Goal: Task Accomplishment & Management: Manage account settings

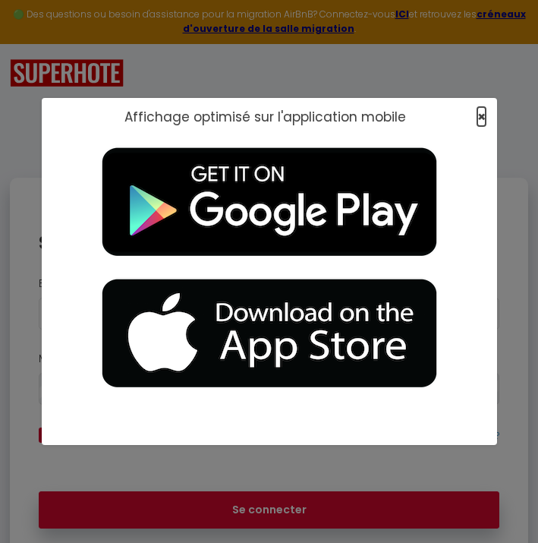
click at [481, 116] on span "×" at bounding box center [481, 116] width 8 height 19
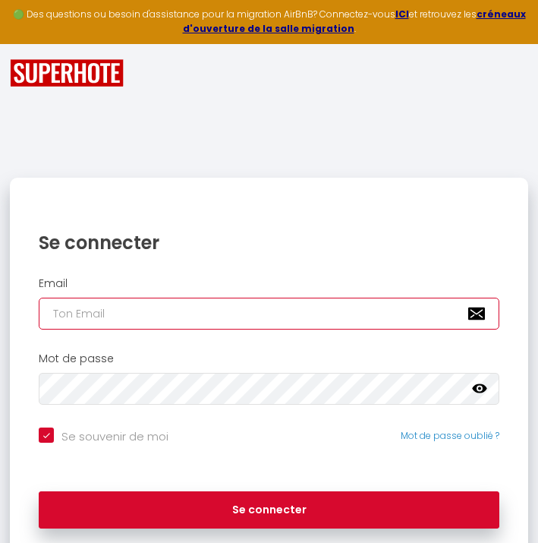
click at [241, 322] on input "email" at bounding box center [269, 313] width 461 height 32
click at [225, 318] on input "email" at bounding box center [269, 313] width 461 height 32
type input "[EMAIL_ADDRESS][DOMAIN_NAME]"
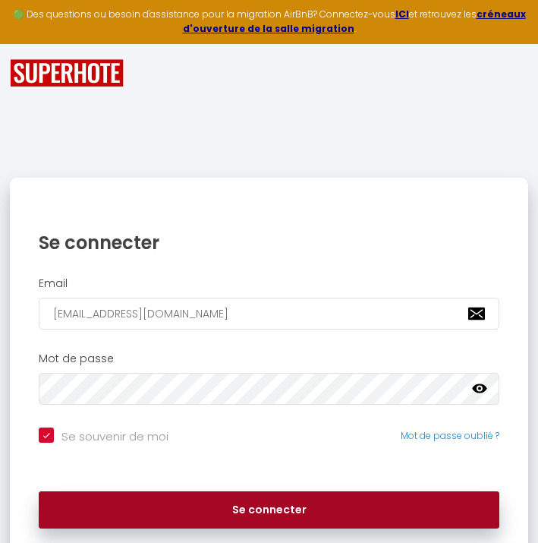
click at [234, 503] on button "Se connecter" at bounding box center [269, 510] width 461 height 38
checkbox input "true"
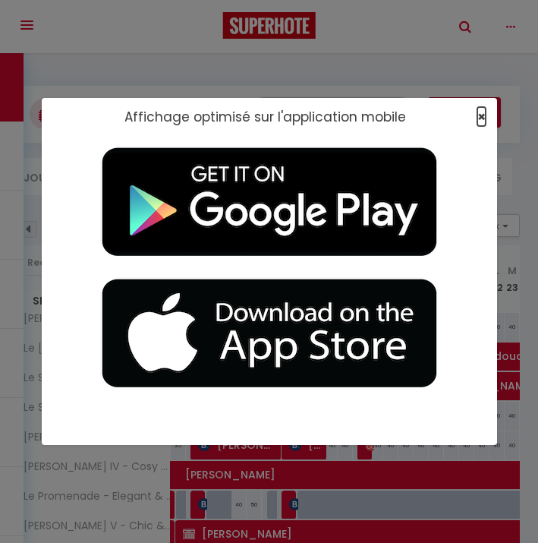
click at [480, 118] on span "×" at bounding box center [481, 116] width 8 height 19
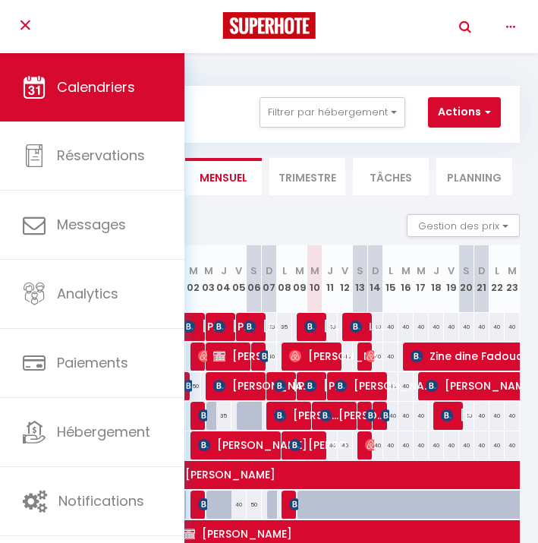
checkbox input "false"
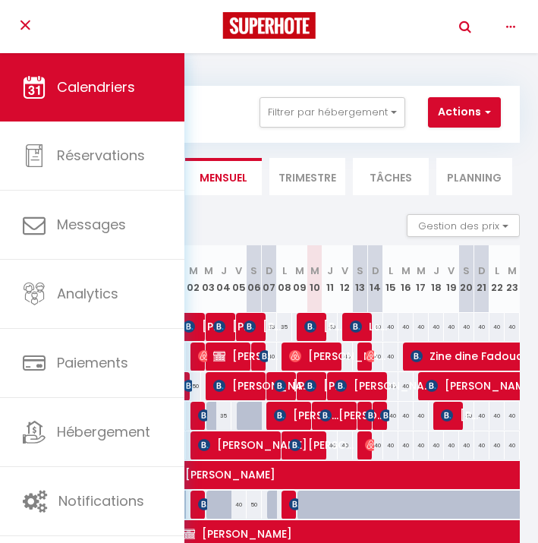
checkbox input "false"
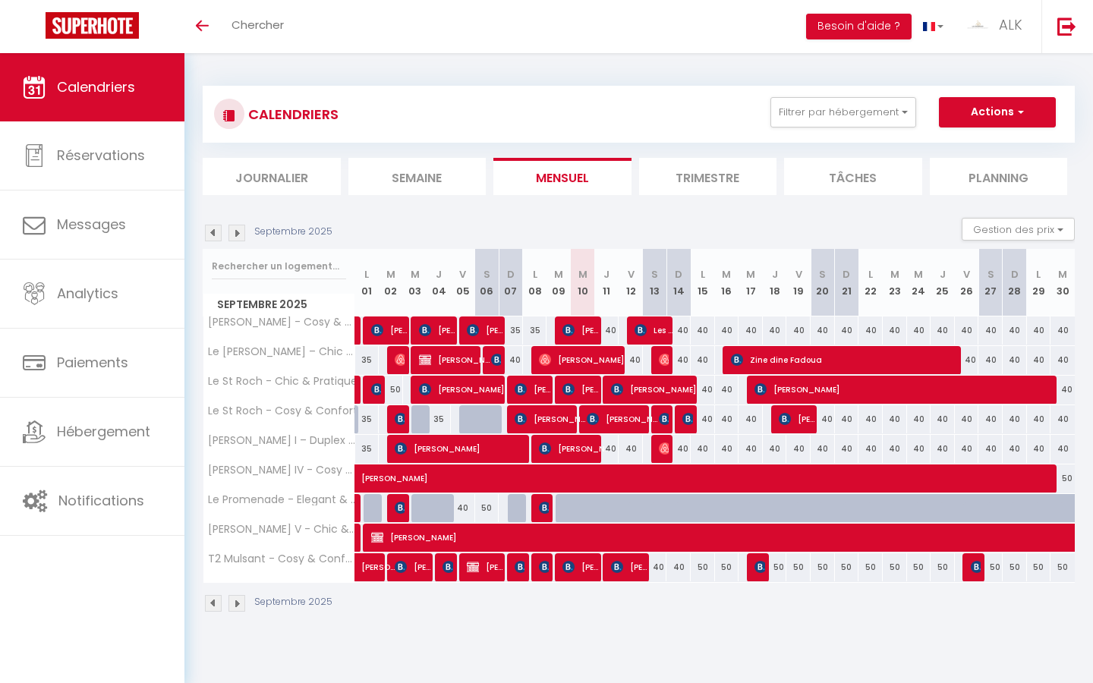
checkbox input "false"
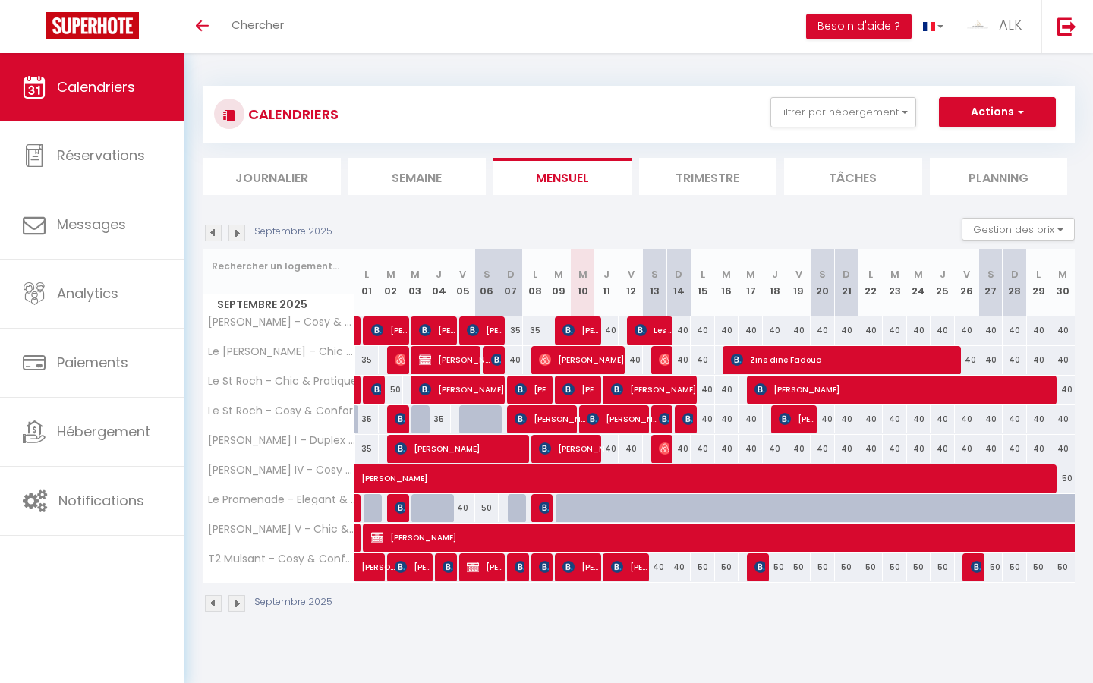
checkbox input "false"
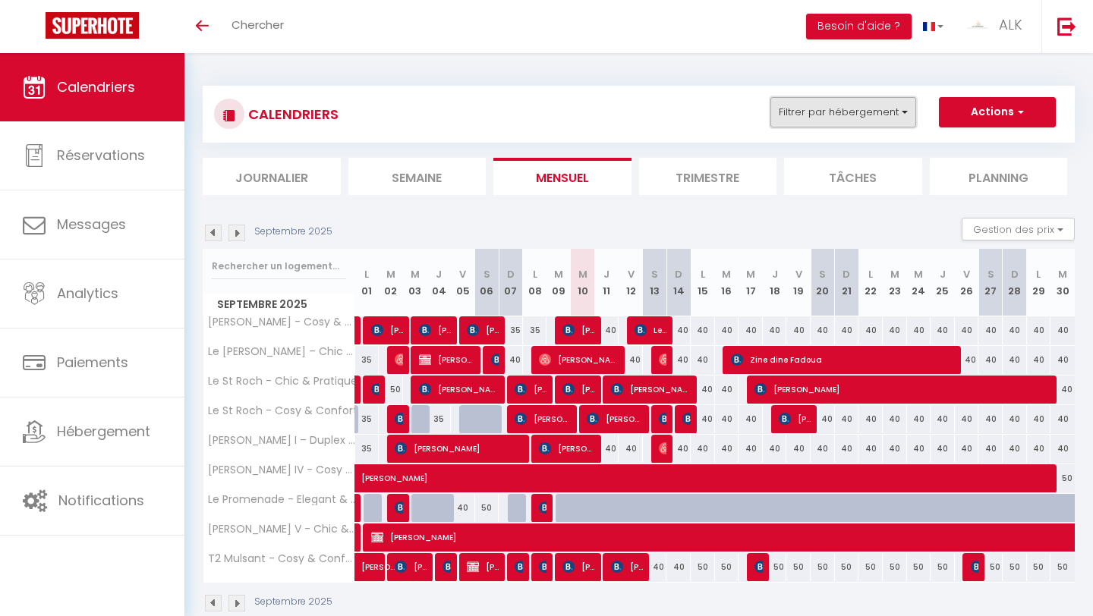
click at [537, 111] on button "Filtrer par hébergement" at bounding box center [843, 112] width 146 height 30
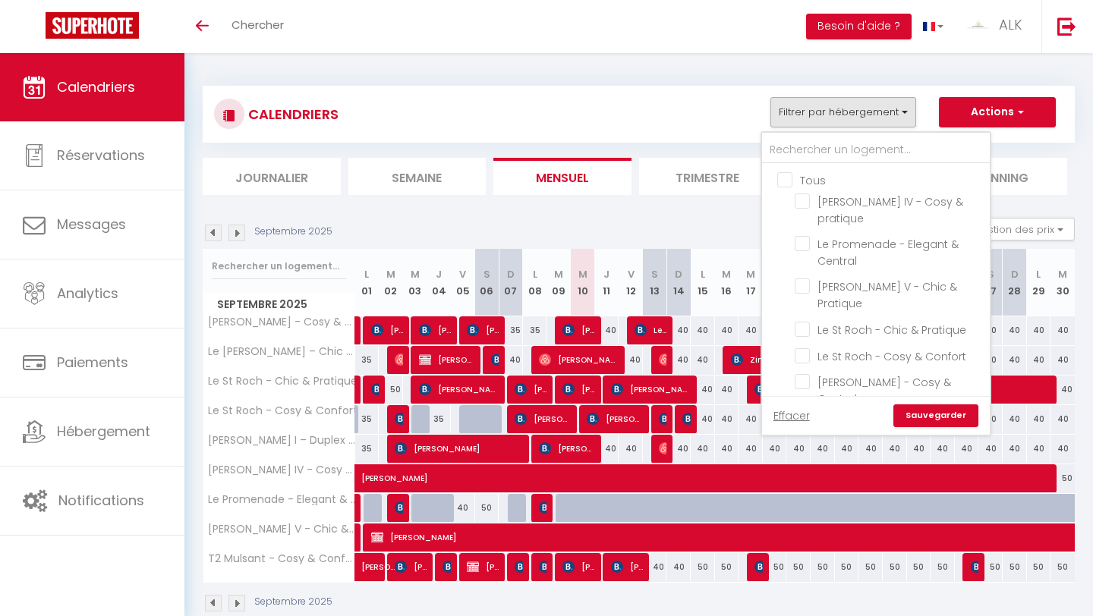
click at [537, 182] on input "Tous" at bounding box center [891, 178] width 228 height 15
checkbox input "true"
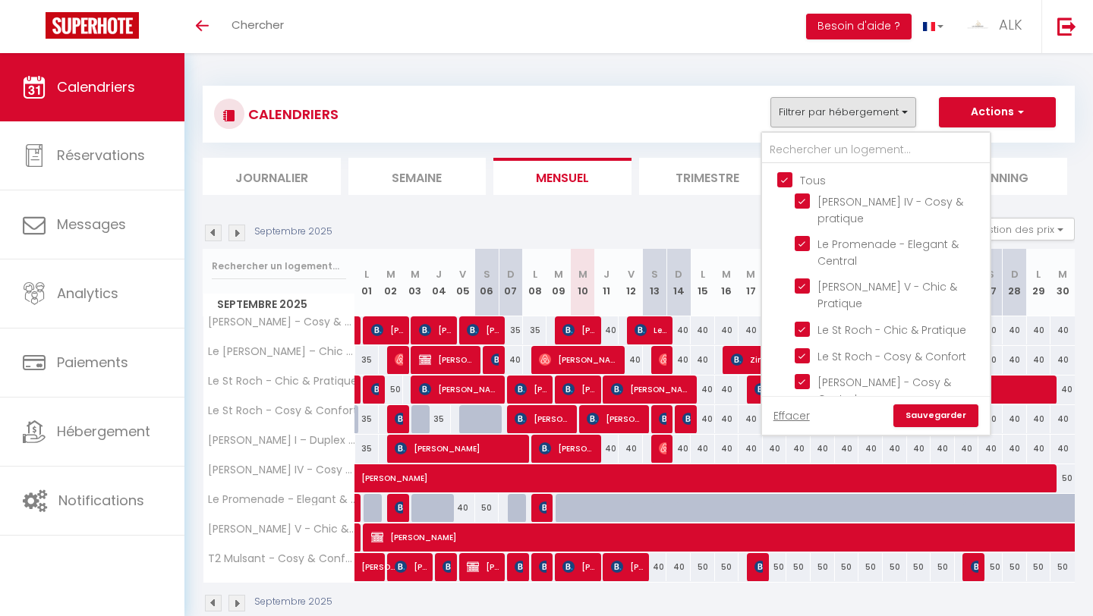
checkbox input "true"
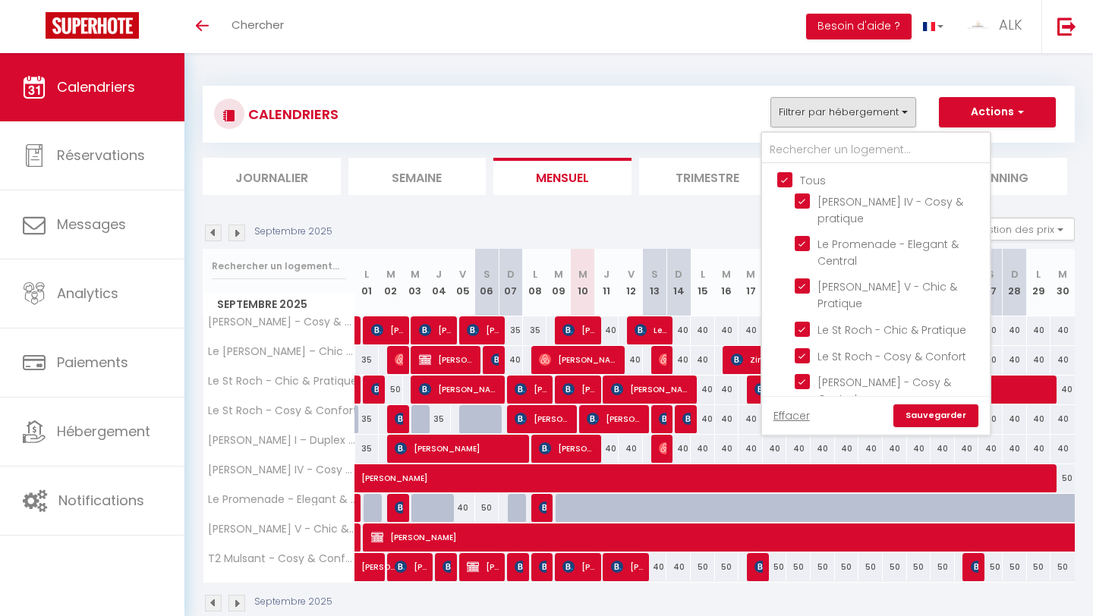
checkbox input "true"
click at [537, 174] on input "Tous" at bounding box center [891, 178] width 228 height 15
checkbox input "false"
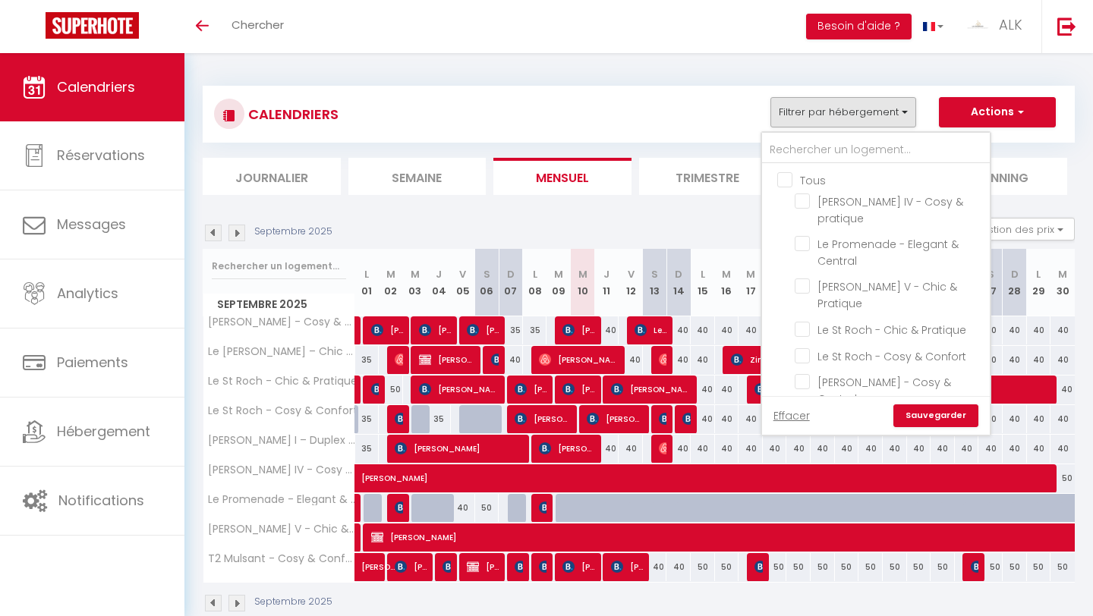
checkbox input "false"
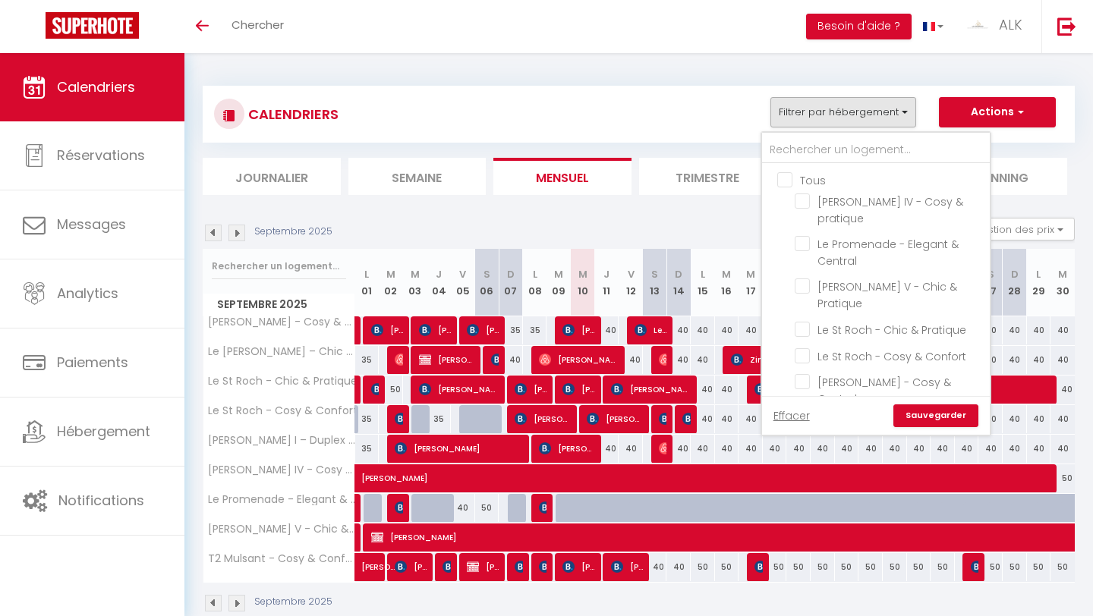
checkbox input "false"
click at [537, 158] on li "Planning" at bounding box center [999, 176] width 138 height 37
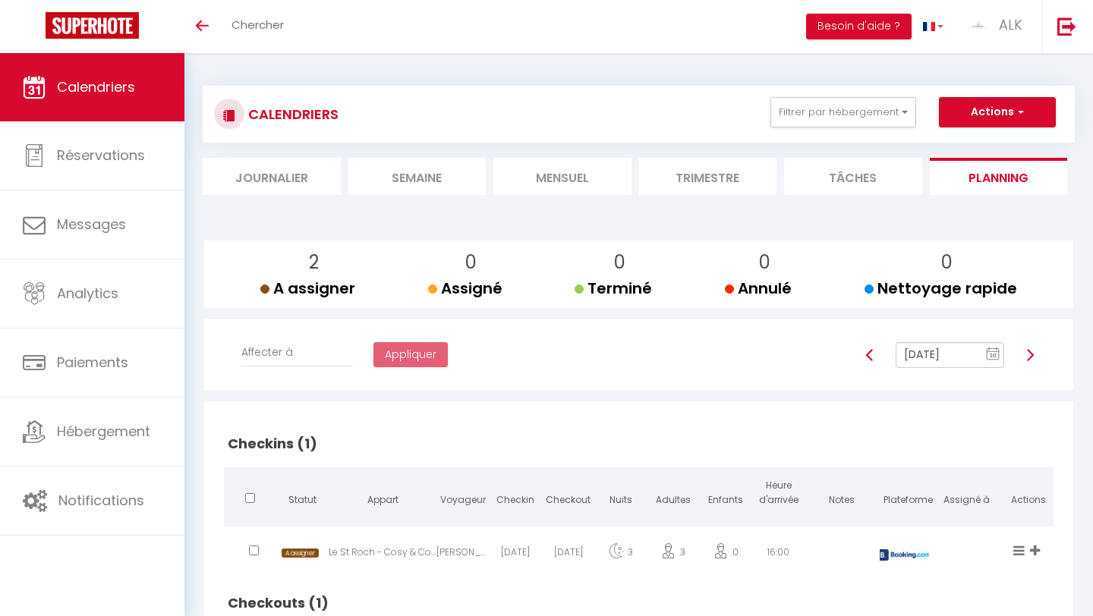
click at [537, 179] on li "Tâches" at bounding box center [853, 176] width 138 height 37
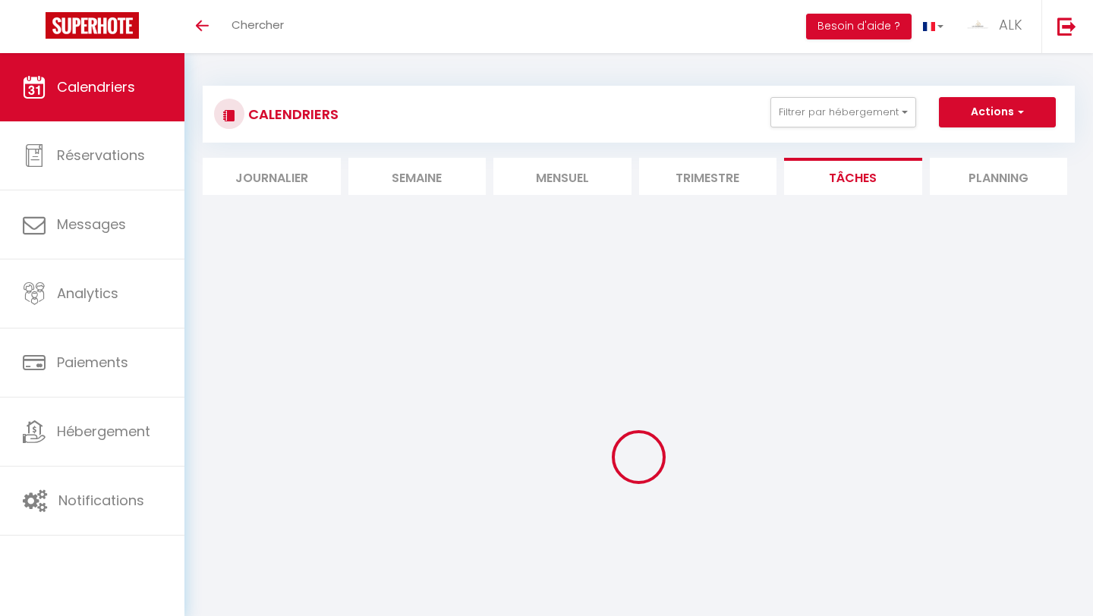
select select
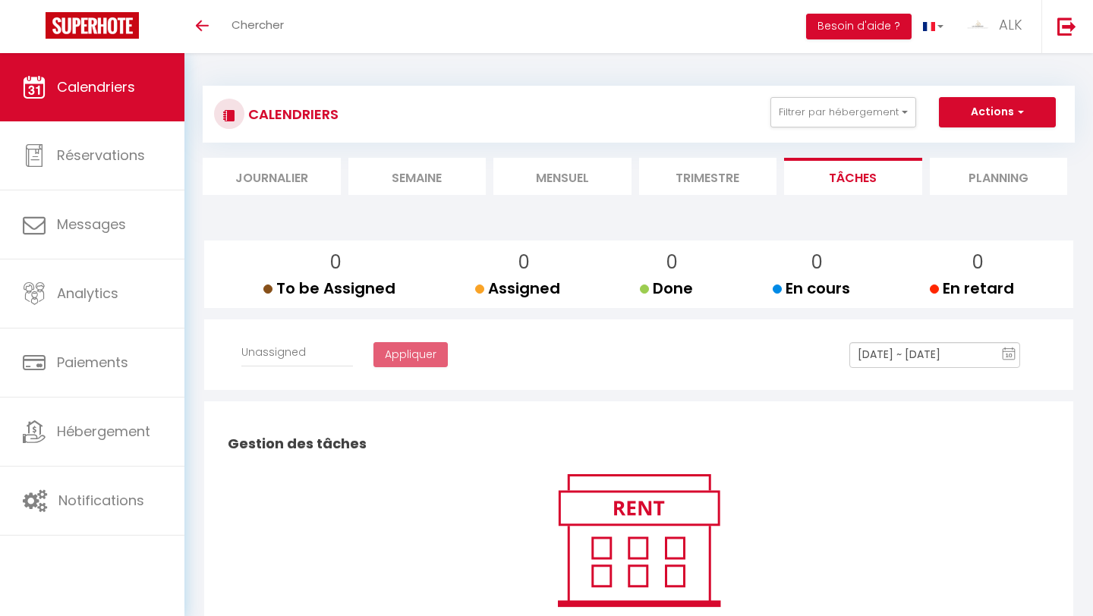
click at [537, 182] on li "Mensuel" at bounding box center [562, 176] width 138 height 37
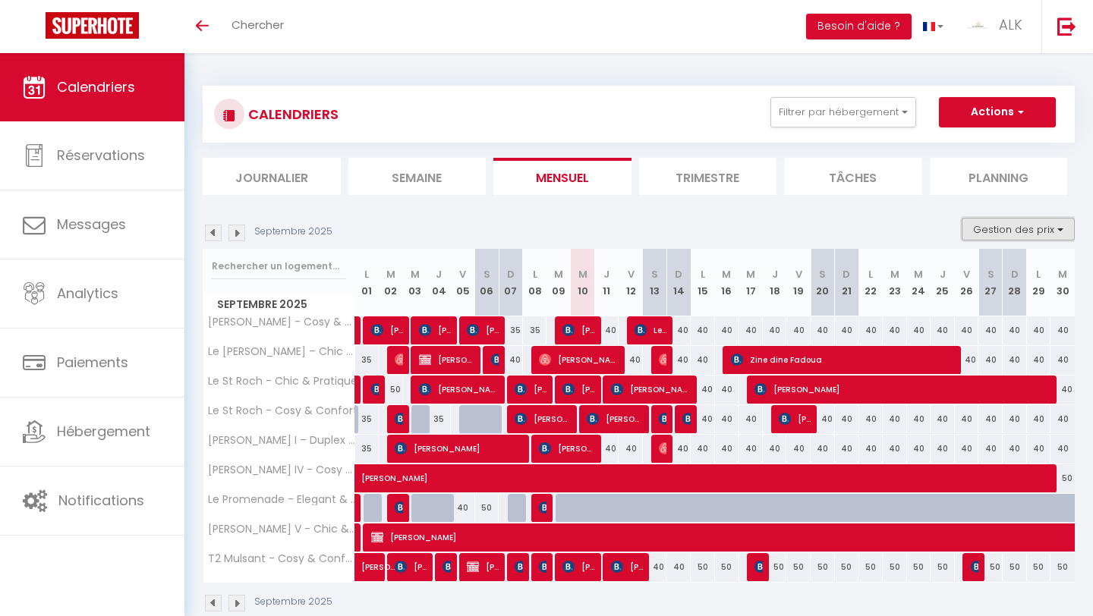
click at [537, 225] on button "Gestion des prix" at bounding box center [1017, 229] width 113 height 23
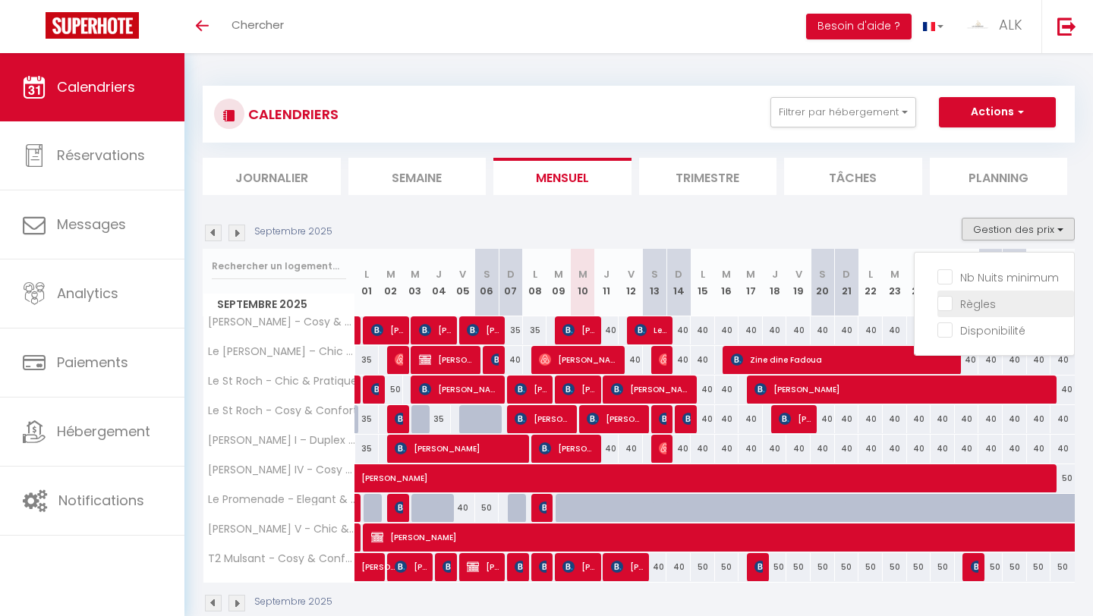
click at [537, 302] on input "Règles" at bounding box center [1005, 302] width 137 height 15
checkbox input "true"
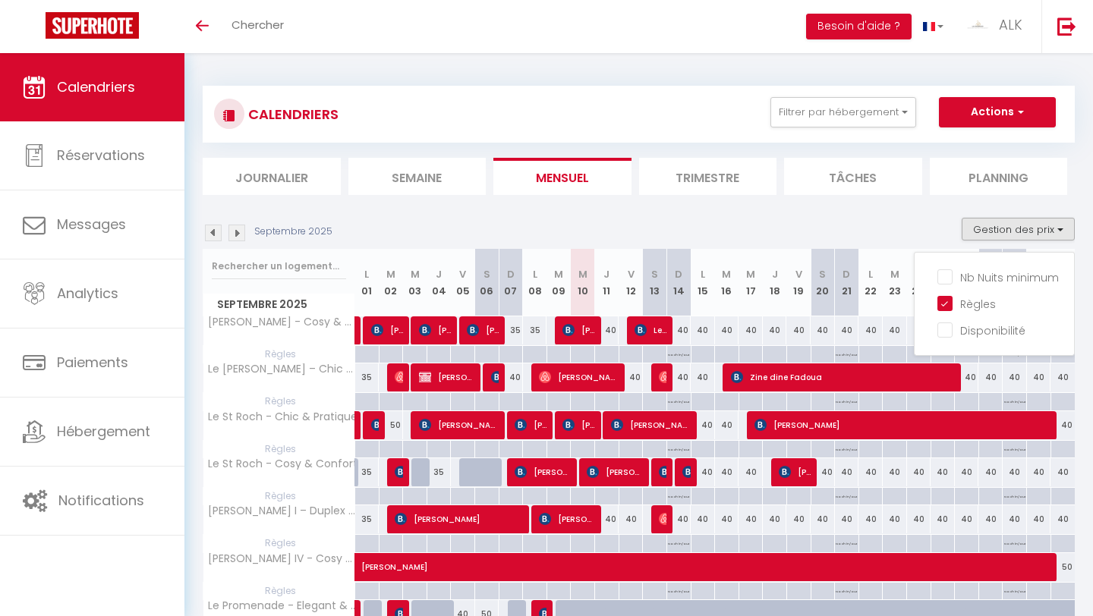
click at [537, 190] on li "Tâches" at bounding box center [853, 176] width 138 height 37
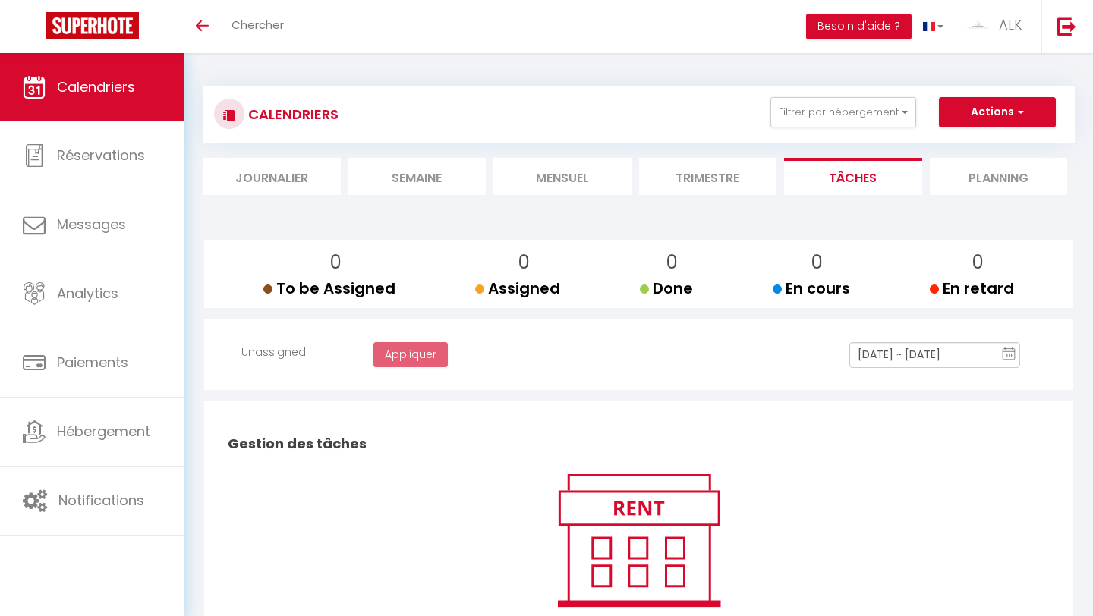
select select
click at [537, 186] on li "Mensuel" at bounding box center [562, 176] width 138 height 37
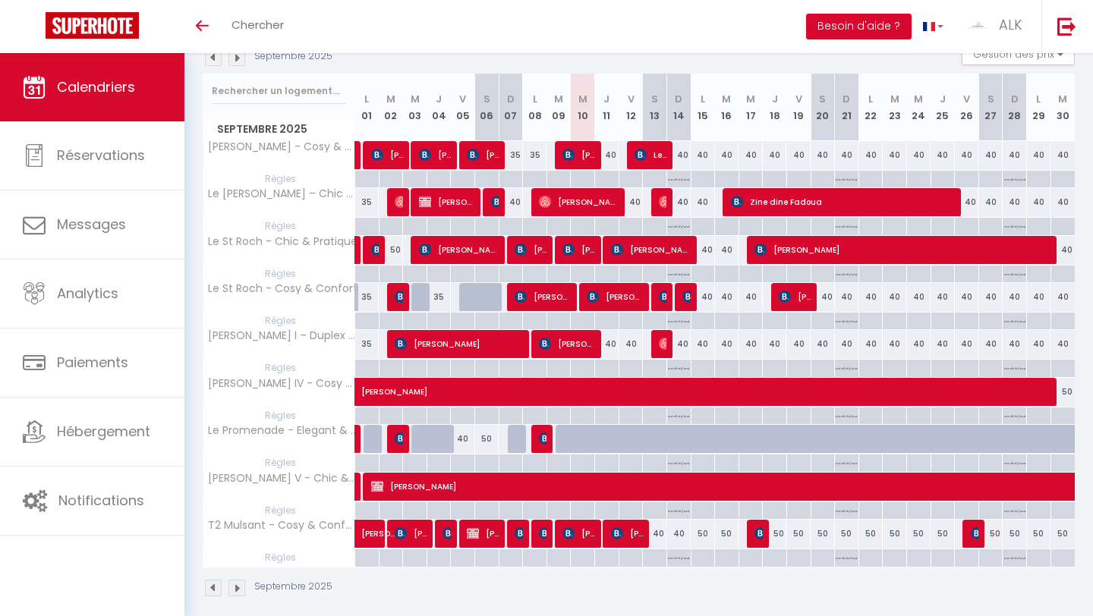
scroll to position [189, 0]
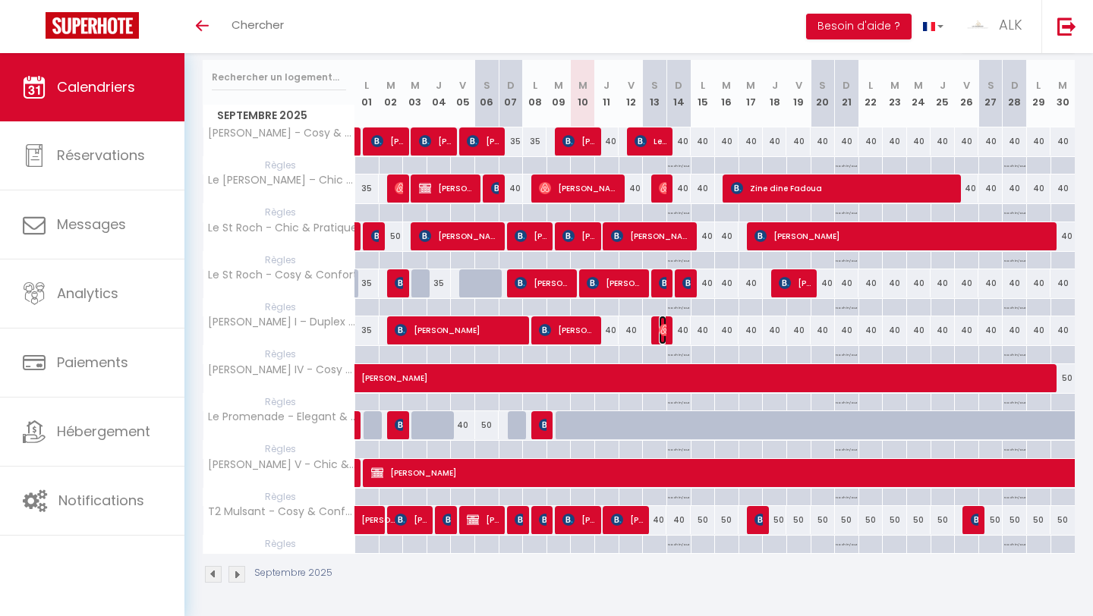
click at [537, 334] on img at bounding box center [665, 330] width 12 height 12
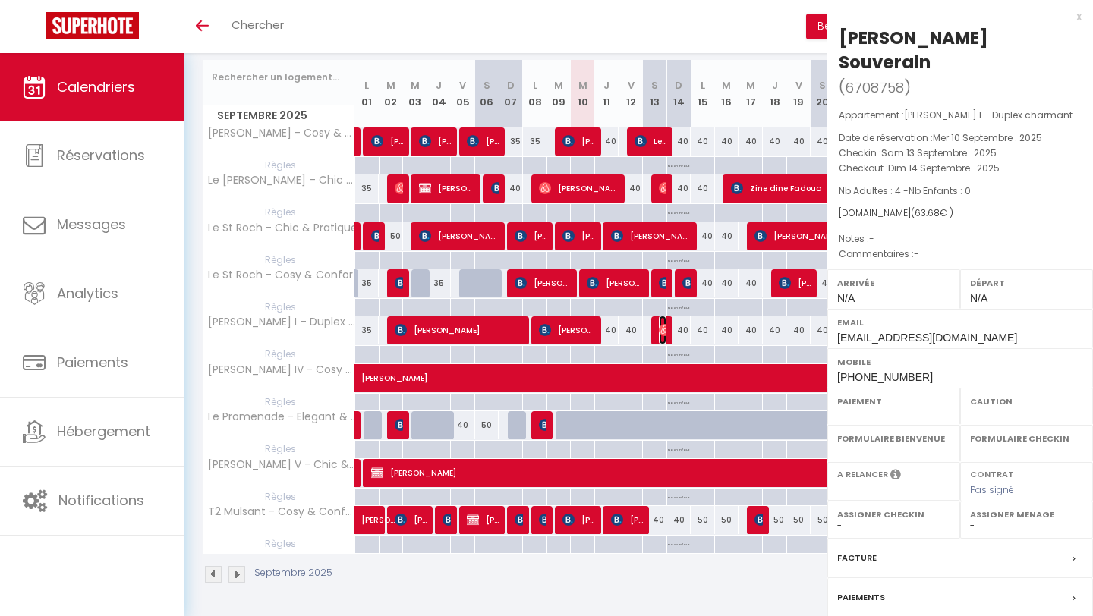
select select "OK"
select select "0"
select select "1"
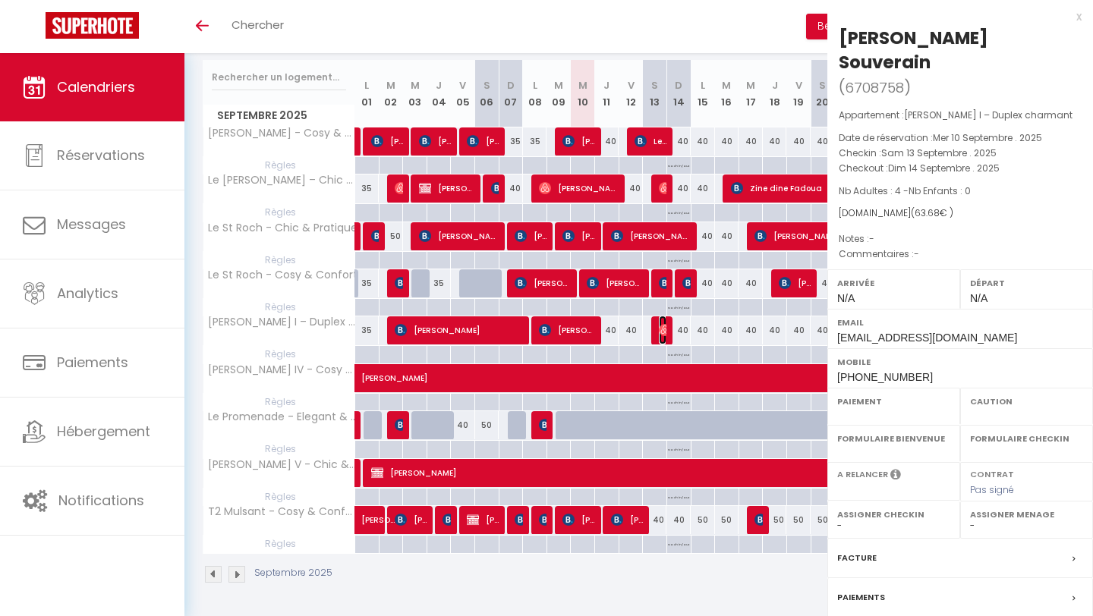
select select
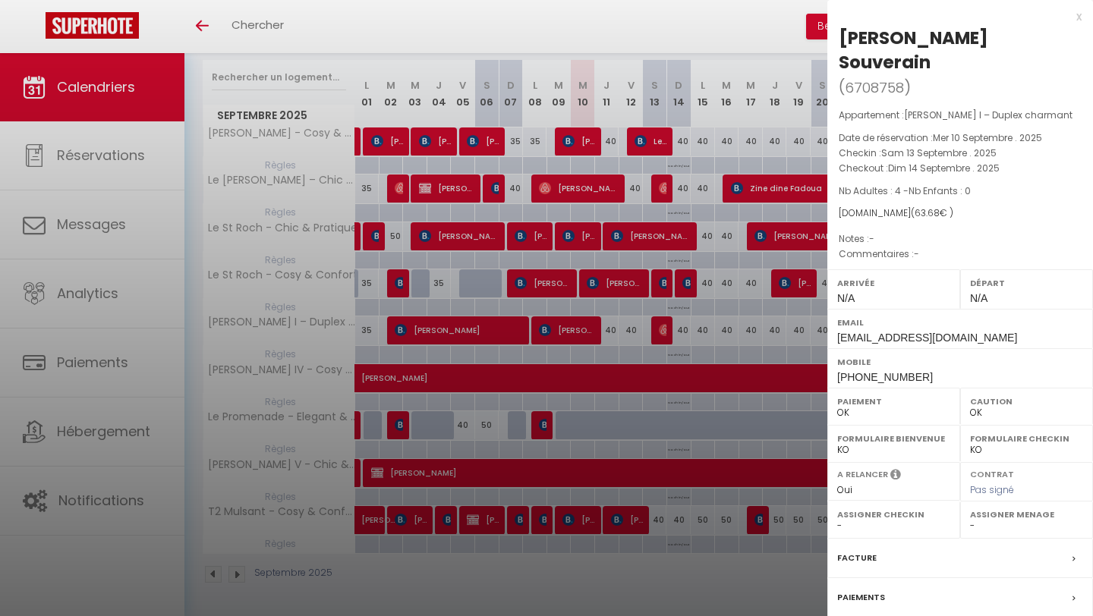
click at [537, 357] on div at bounding box center [546, 308] width 1093 height 616
type input "undefined aN undefined NaN"
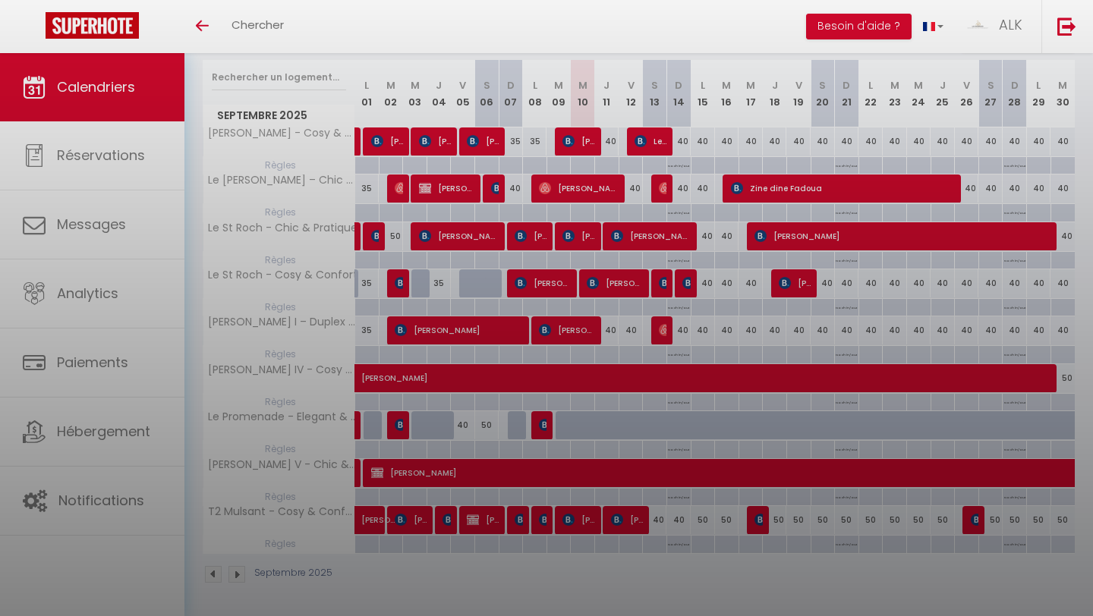
click at [537, 357] on div at bounding box center [546, 308] width 1093 height 616
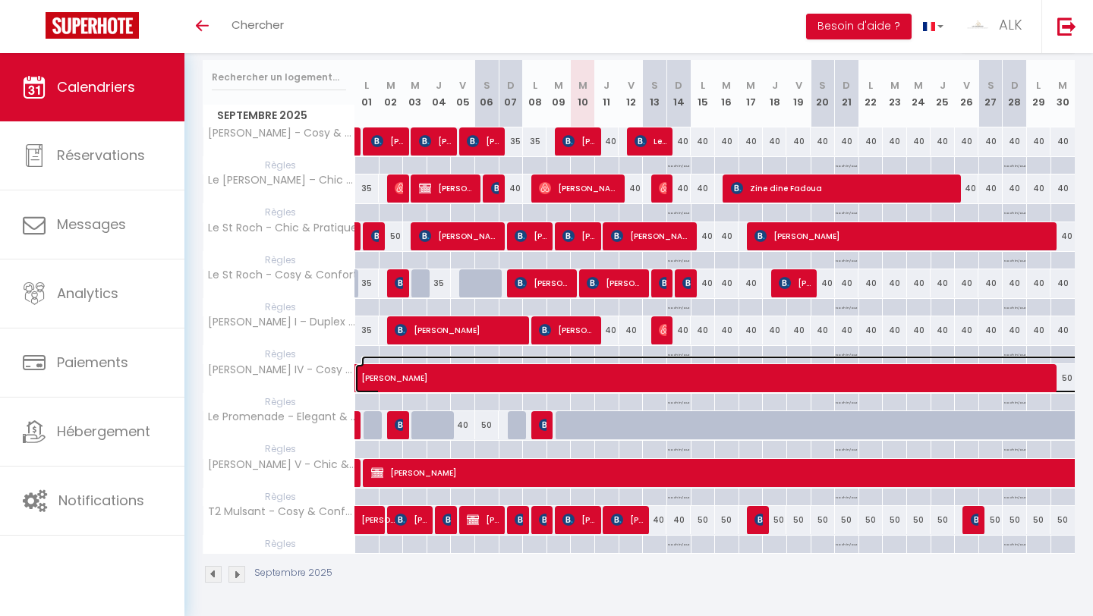
click at [537, 357] on span "[PERSON_NAME]" at bounding box center [867, 370] width 1012 height 29
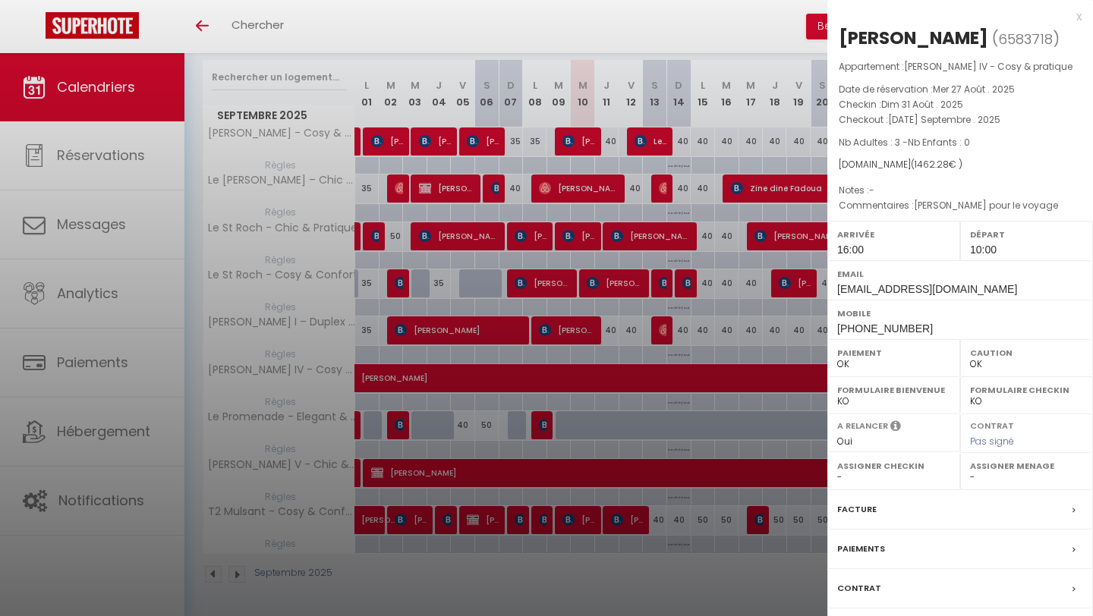
click at [537, 353] on div at bounding box center [546, 308] width 1093 height 616
select select
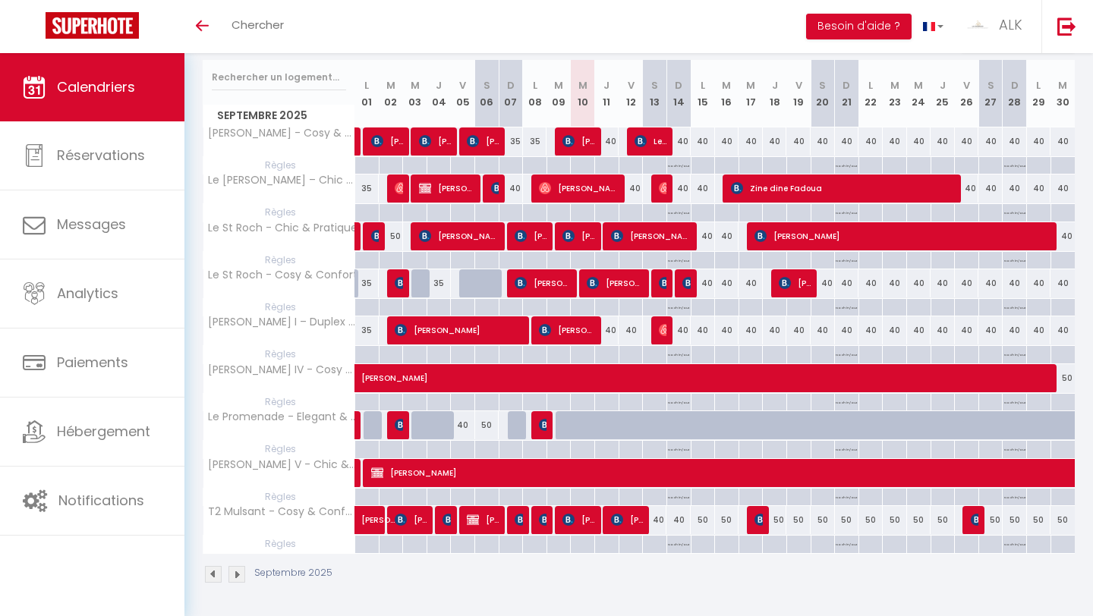
click at [537, 353] on p "No ch in/out" at bounding box center [678, 353] width 21 height 14
type input "Dim 14 Septembre 2025"
type input "Lun 15 Septembre 2025"
select select "3"
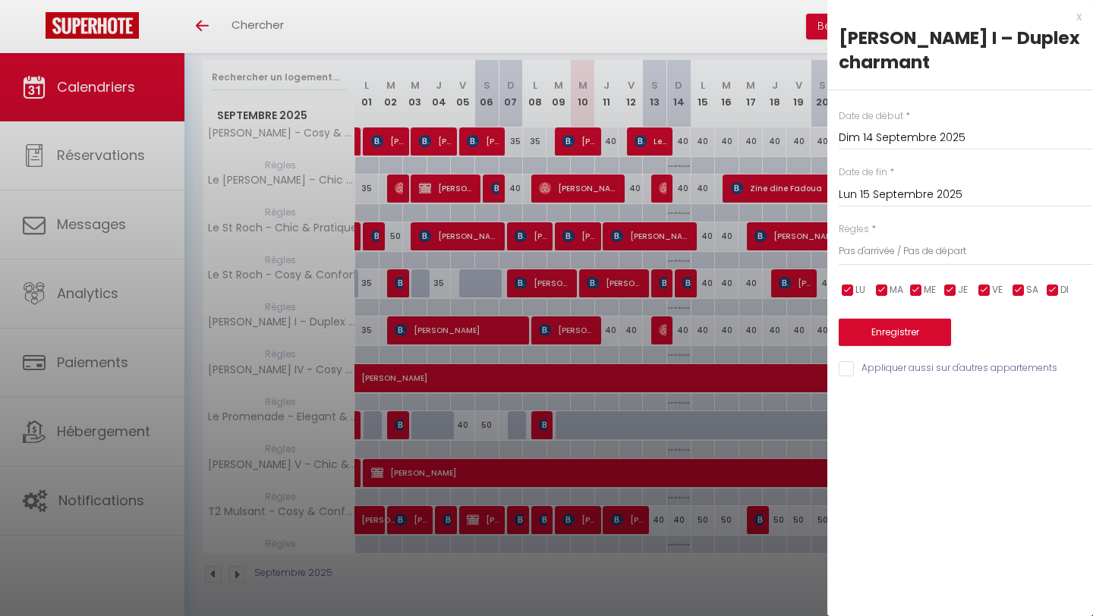
click at [537, 352] on div at bounding box center [546, 308] width 1093 height 616
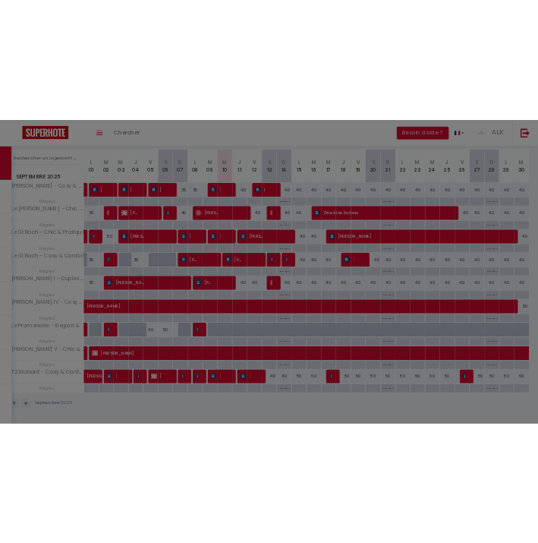
scroll to position [188, 0]
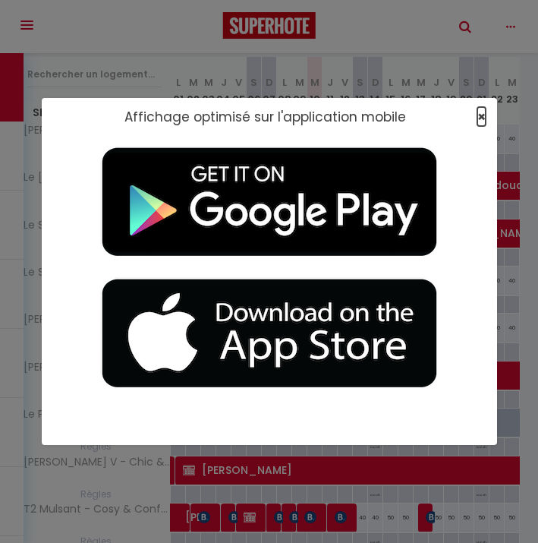
click at [480, 117] on span "×" at bounding box center [481, 116] width 8 height 19
